Goal: Navigation & Orientation: Find specific page/section

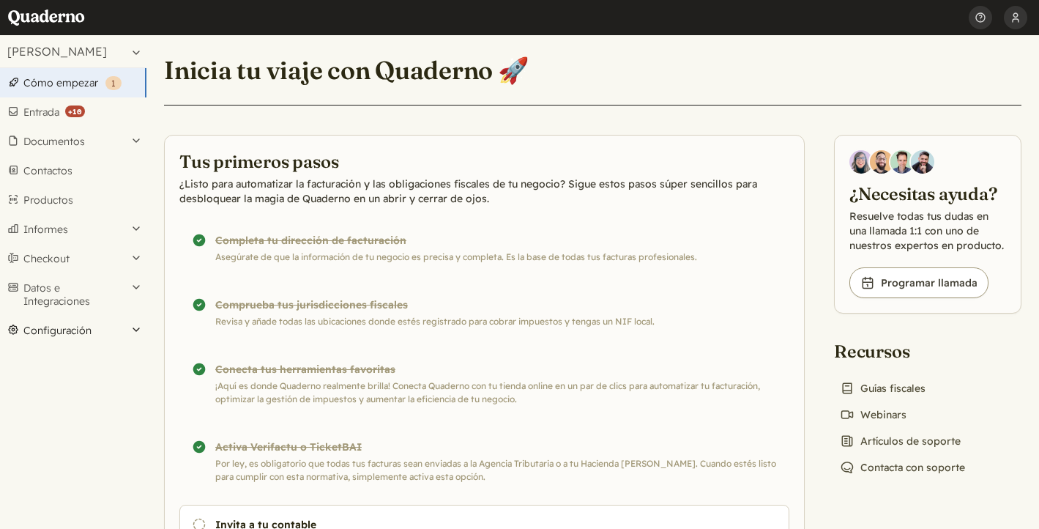
click at [62, 328] on button "Configuración" at bounding box center [73, 330] width 146 height 29
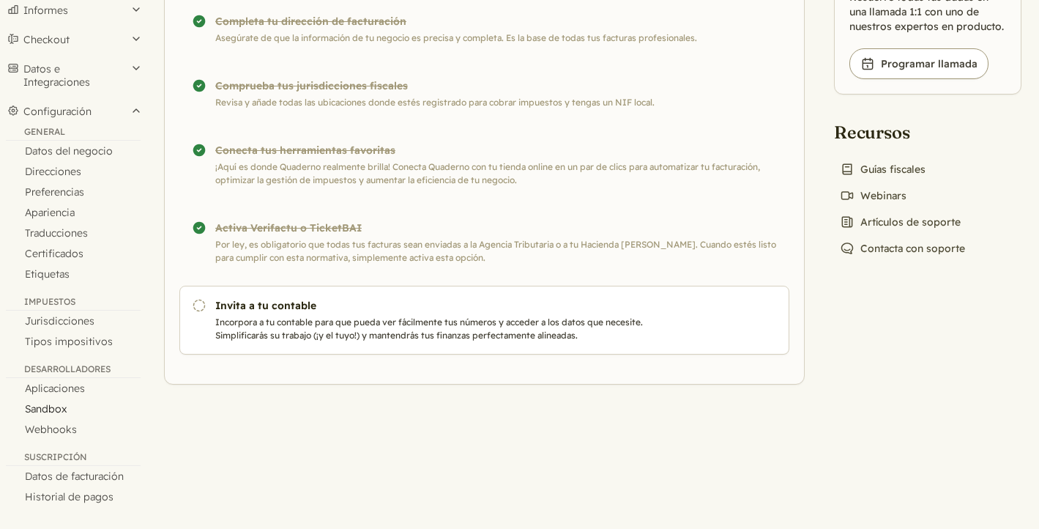
scroll to position [219, 0]
click at [98, 472] on link "Datos de facturación" at bounding box center [73, 476] width 146 height 20
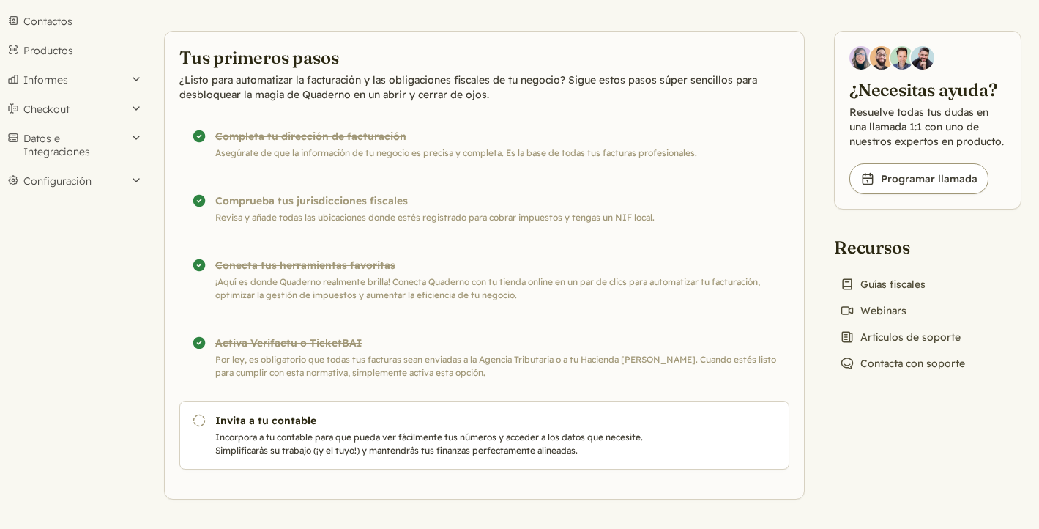
scroll to position [149, 0]
click at [142, 185] on button "Configuración" at bounding box center [73, 181] width 146 height 29
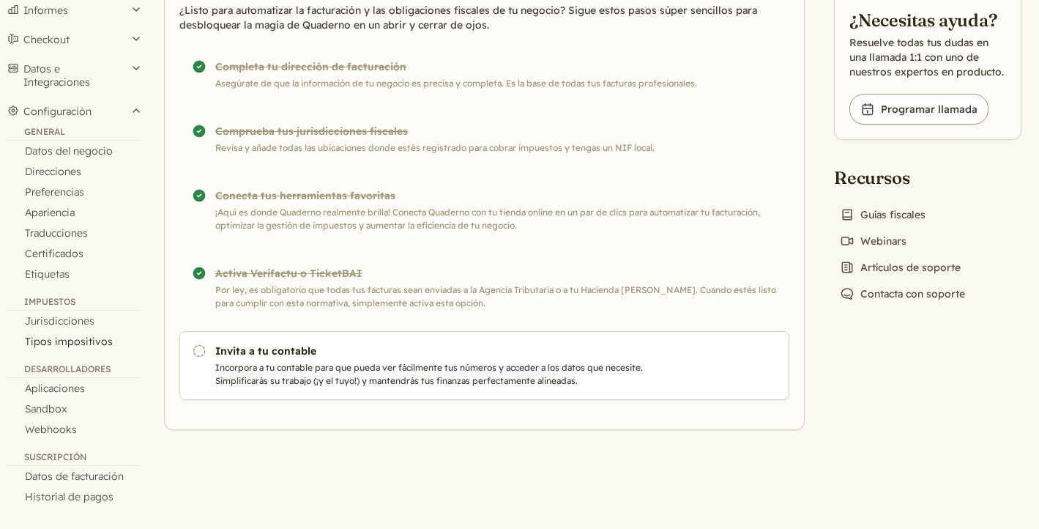
scroll to position [219, 0]
click at [56, 190] on link "Preferencias" at bounding box center [73, 192] width 146 height 20
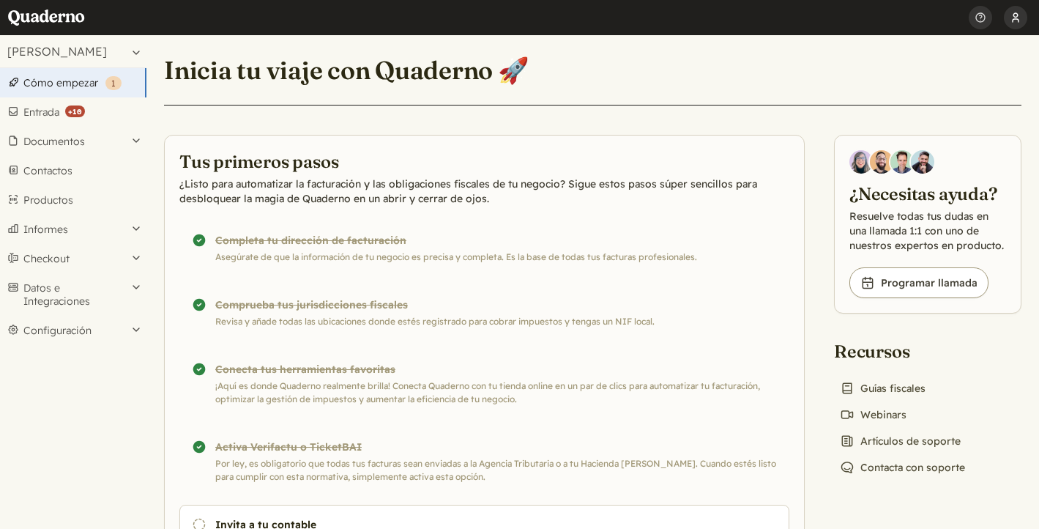
click at [1015, 20] on button "[PERSON_NAME]" at bounding box center [1015, 17] width 23 height 35
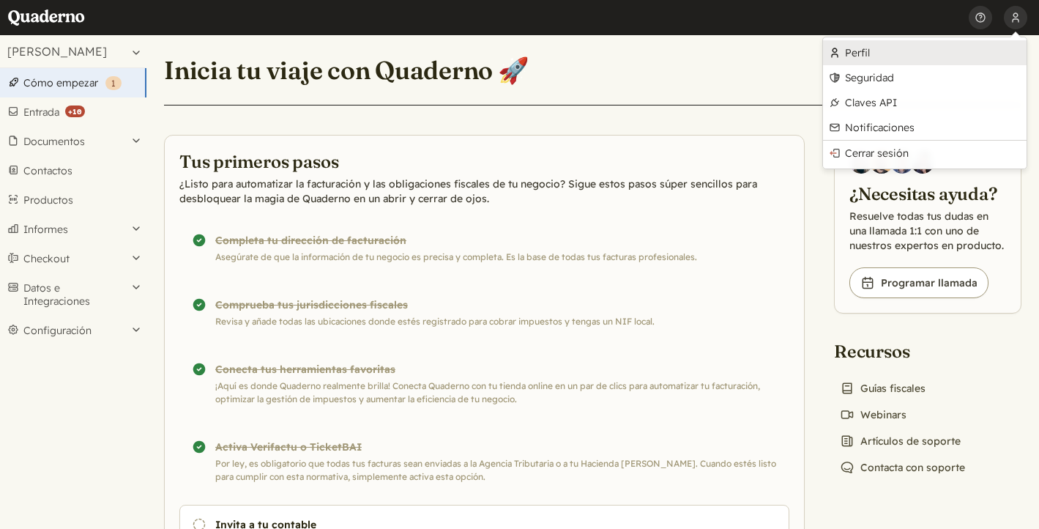
click at [890, 57] on link "Perfil" at bounding box center [925, 52] width 204 height 25
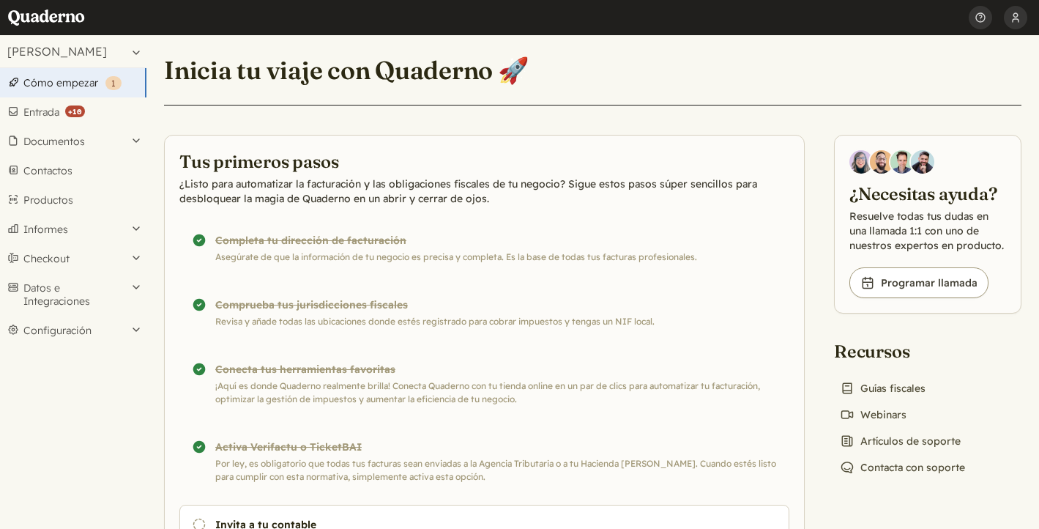
click at [111, 80] on span "1" at bounding box center [113, 83] width 4 height 11
click at [1018, 19] on button "[PERSON_NAME]" at bounding box center [1015, 17] width 23 height 35
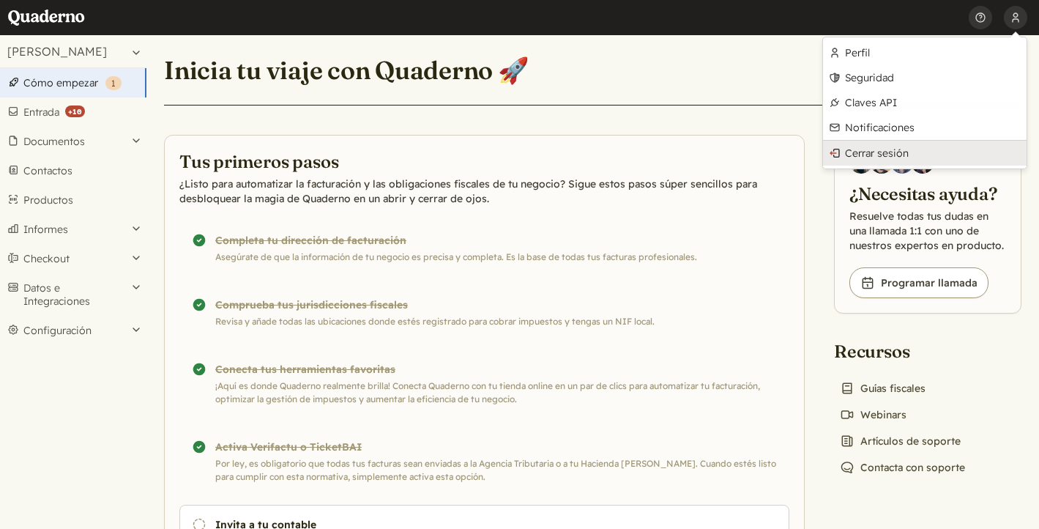
click at [882, 146] on link "Cerrar sesión" at bounding box center [925, 153] width 204 height 25
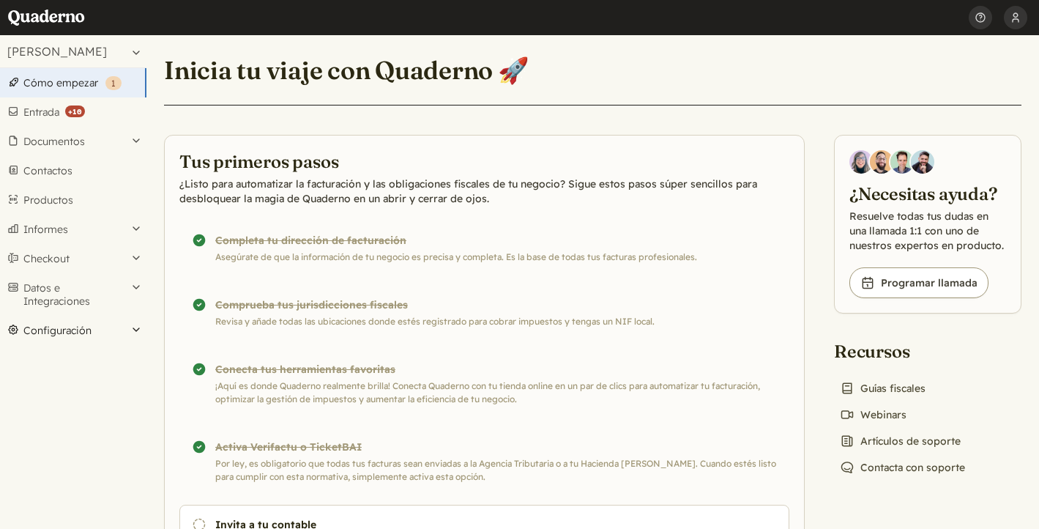
click at [119, 332] on button "Configuración" at bounding box center [73, 330] width 146 height 29
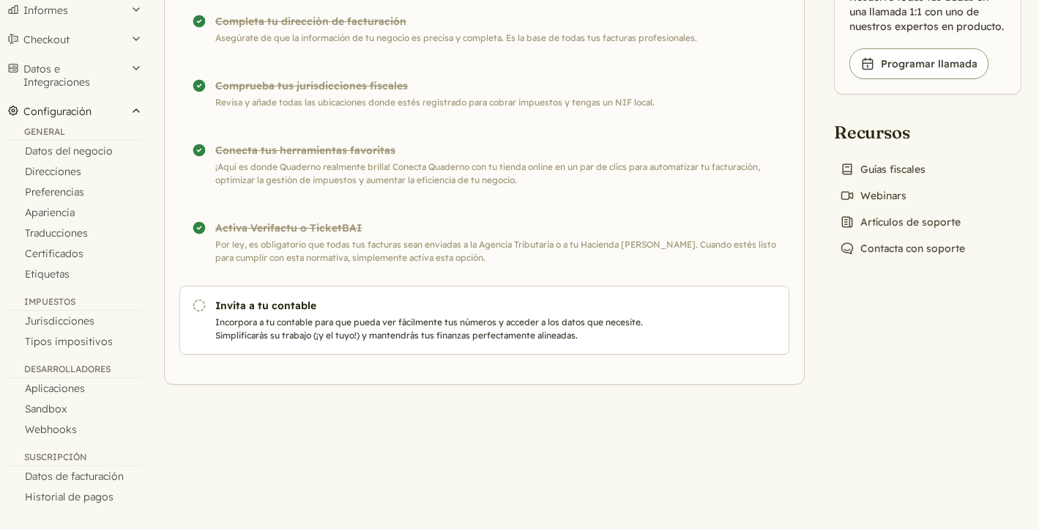
scroll to position [219, 0]
click at [92, 477] on link "Datos de facturación" at bounding box center [73, 476] width 146 height 20
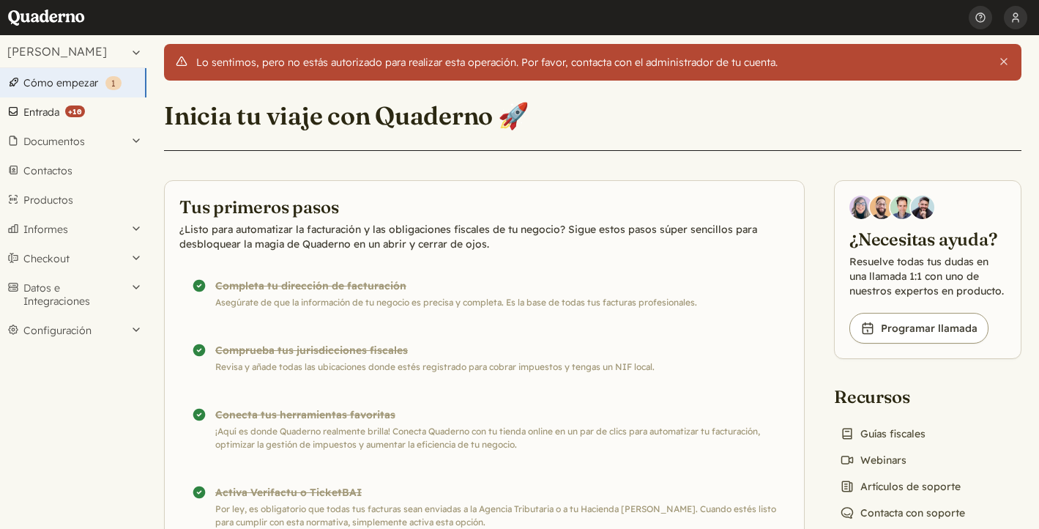
click at [39, 113] on link "Entrada ( +10 )" at bounding box center [73, 111] width 146 height 29
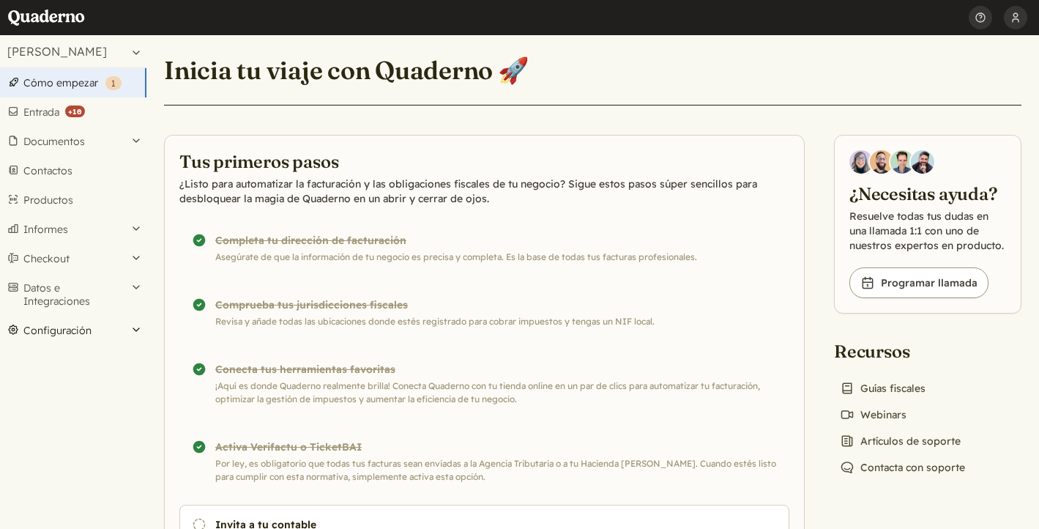
click at [113, 327] on button "Configuración" at bounding box center [73, 330] width 146 height 29
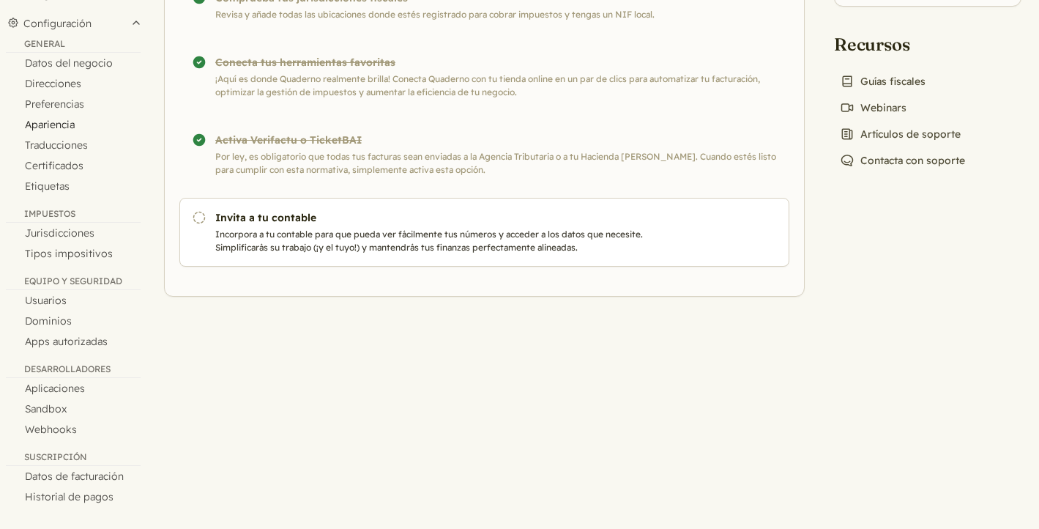
scroll to position [307, 0]
click at [99, 471] on link "Datos de facturación" at bounding box center [73, 476] width 146 height 20
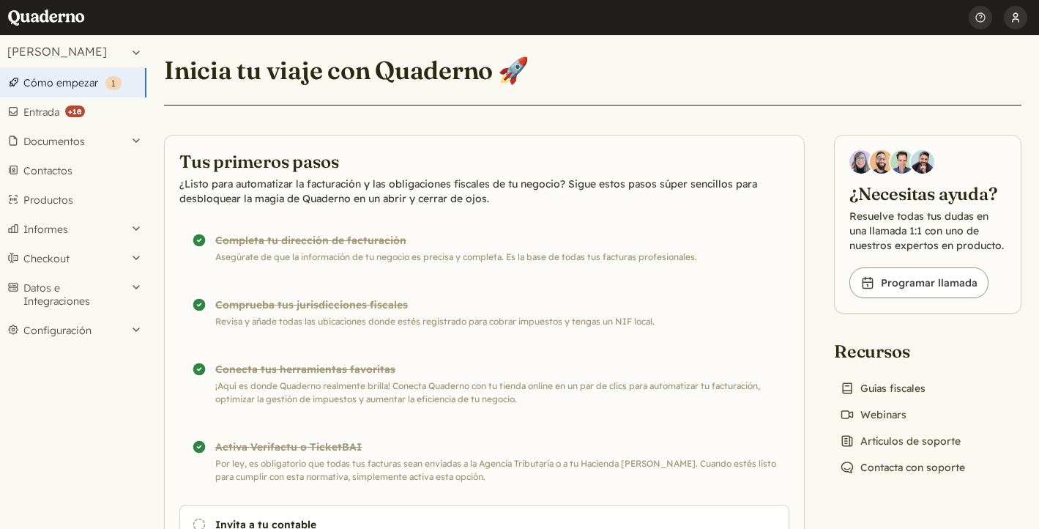
click at [1018, 23] on button "[PERSON_NAME]" at bounding box center [1015, 17] width 23 height 35
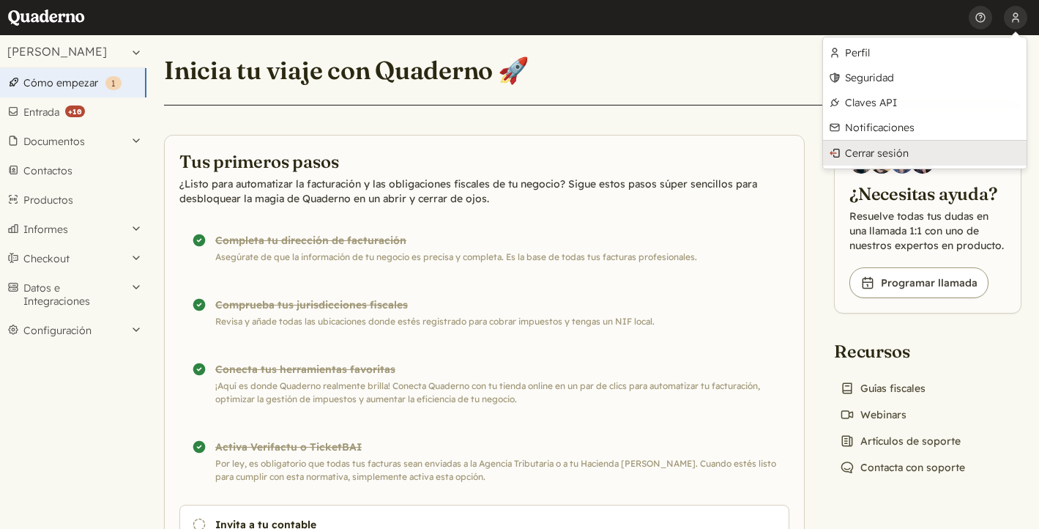
click at [900, 146] on link "Cerrar sesión" at bounding box center [925, 153] width 204 height 25
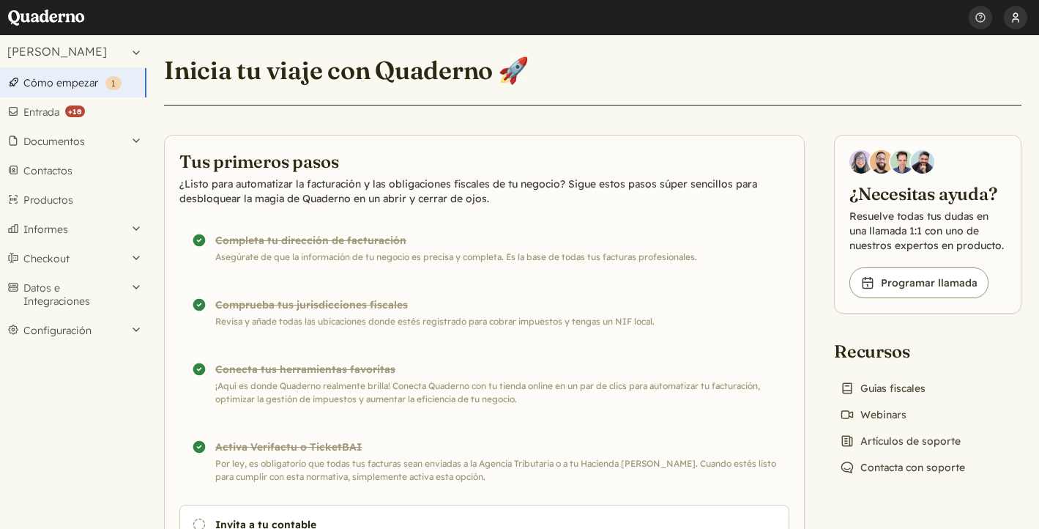
click at [1021, 18] on button "[PERSON_NAME]" at bounding box center [1015, 17] width 23 height 35
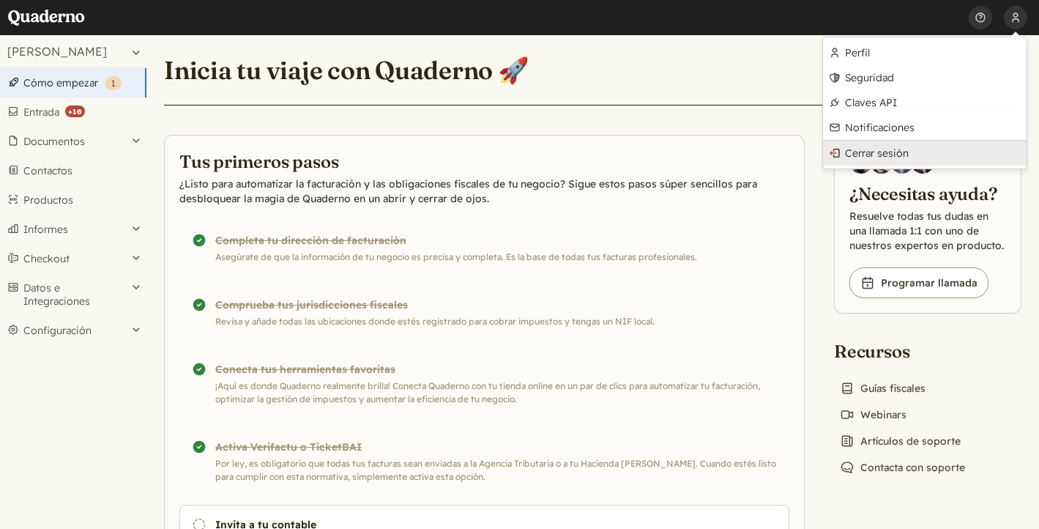
click at [894, 148] on link "Cerrar sesión" at bounding box center [925, 153] width 204 height 25
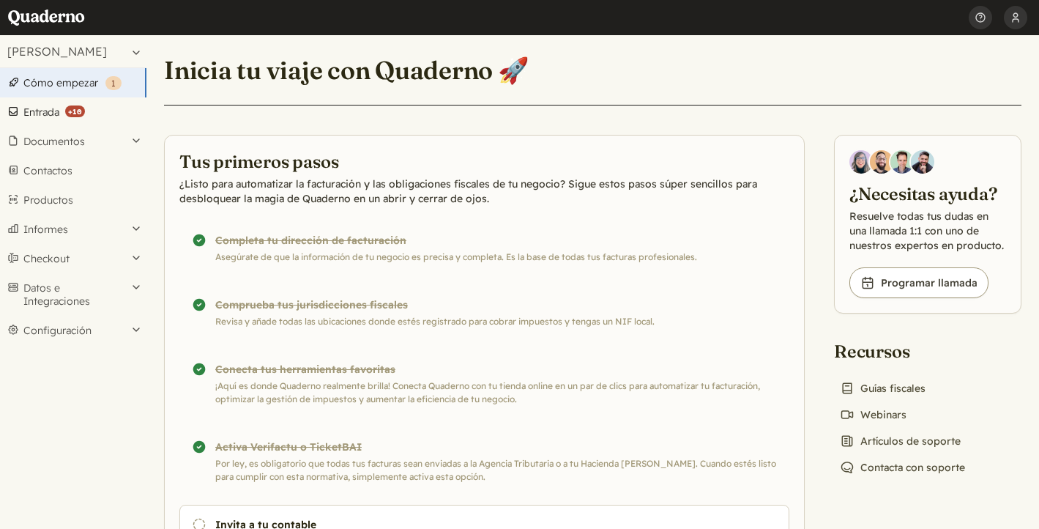
click at [32, 106] on link "Entrada ( +10 )" at bounding box center [73, 111] width 146 height 29
